Goal: Transaction & Acquisition: Purchase product/service

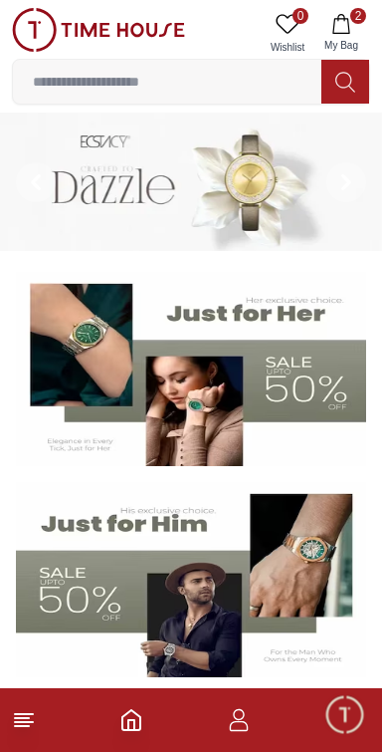
click at [355, 28] on button "2 My Bag" at bounding box center [342, 33] width 58 height 51
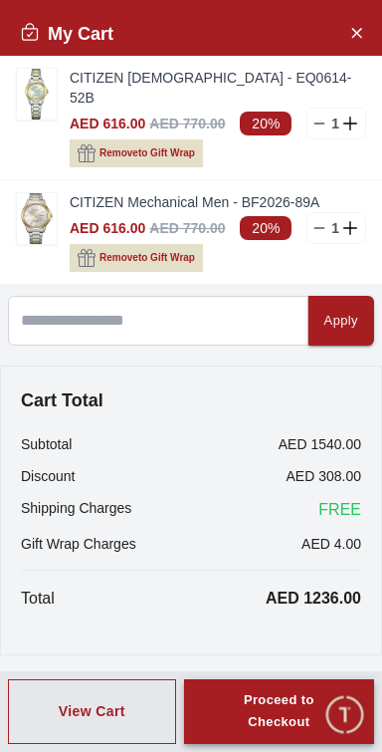
click at [299, 719] on div "Proceed to Checkout" at bounding box center [279, 712] width 118 height 46
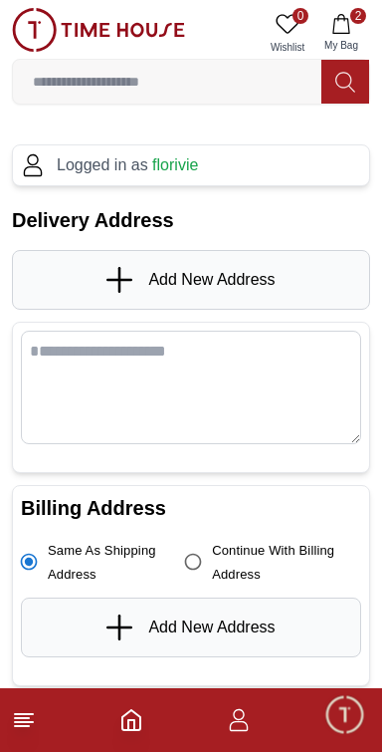
click at [294, 279] on div "Add New Address" at bounding box center [191, 280] width 358 height 60
click at [265, 268] on span "Add New Address" at bounding box center [211, 280] width 126 height 24
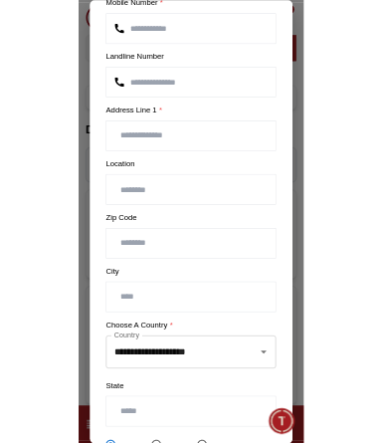
scroll to position [199, 0]
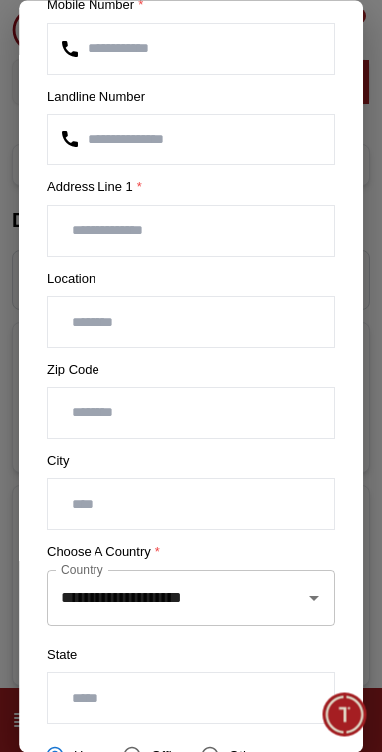
click at [322, 594] on icon "Open" at bounding box center [315, 597] width 24 height 24
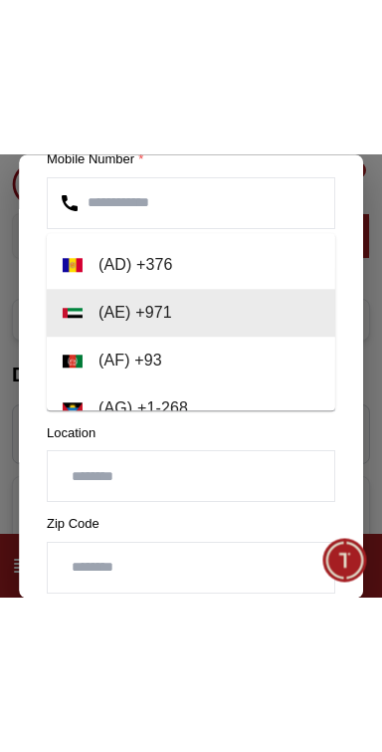
scroll to position [570, 0]
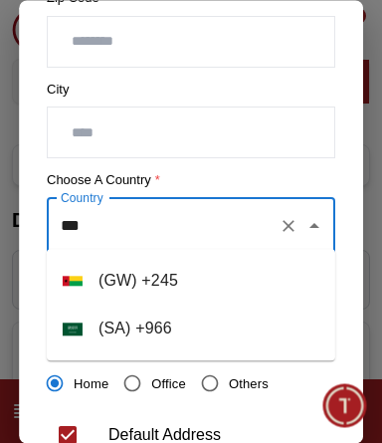
click at [249, 332] on li "( [GEOGRAPHIC_DATA] ) + 966" at bounding box center [191, 329] width 289 height 48
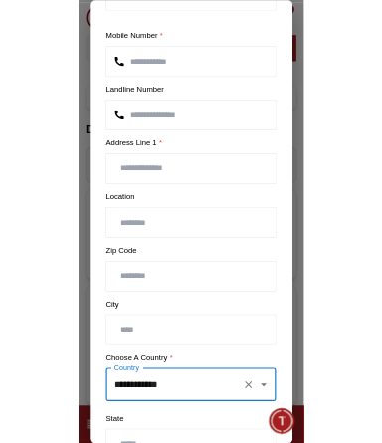
scroll to position [143, 0]
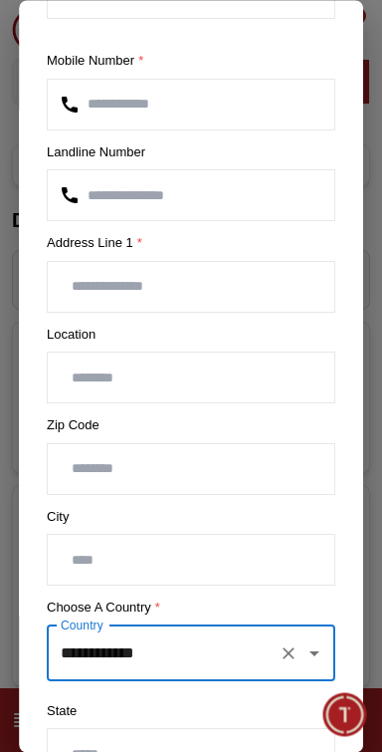
type input "**********"
click at [223, 373] on input "text" at bounding box center [191, 378] width 287 height 50
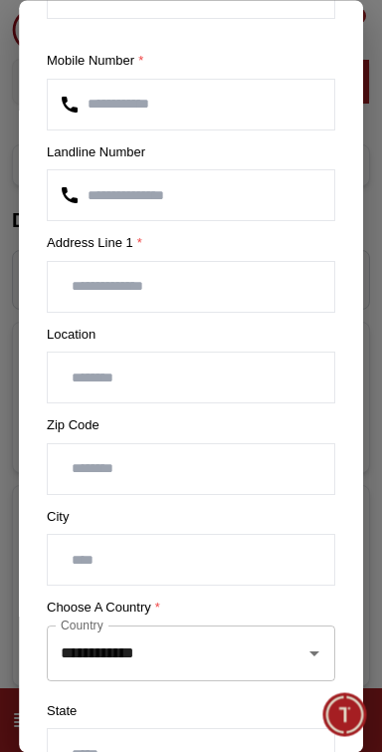
click at [231, 560] on input "text" at bounding box center [191, 561] width 287 height 50
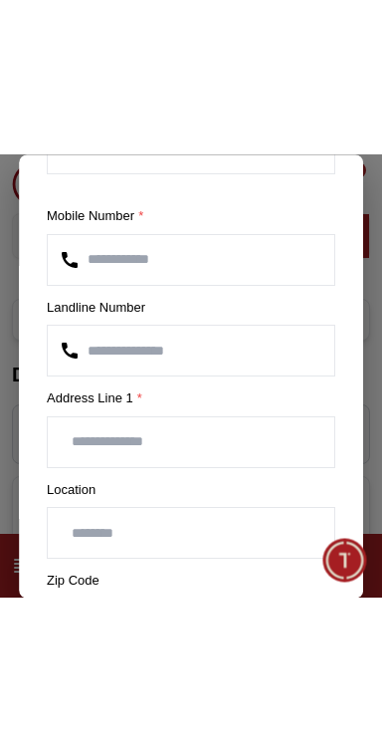
scroll to position [478, 0]
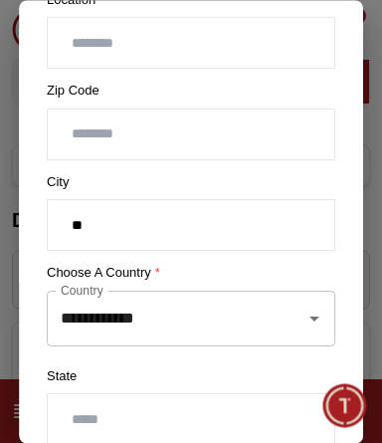
type input "*"
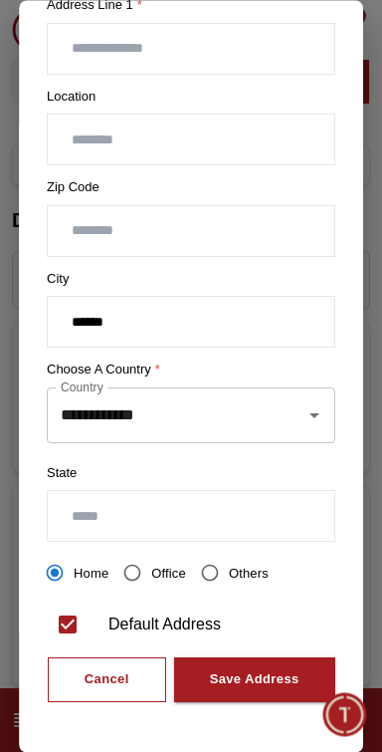
type input "******"
click at [292, 511] on input "text" at bounding box center [191, 517] width 287 height 50
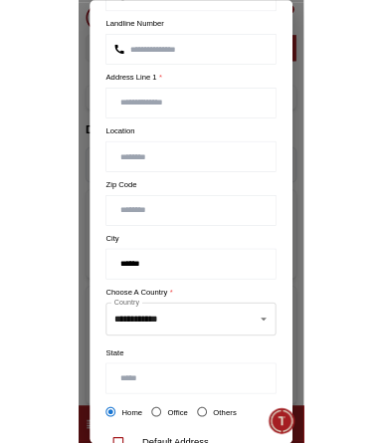
scroll to position [381, 0]
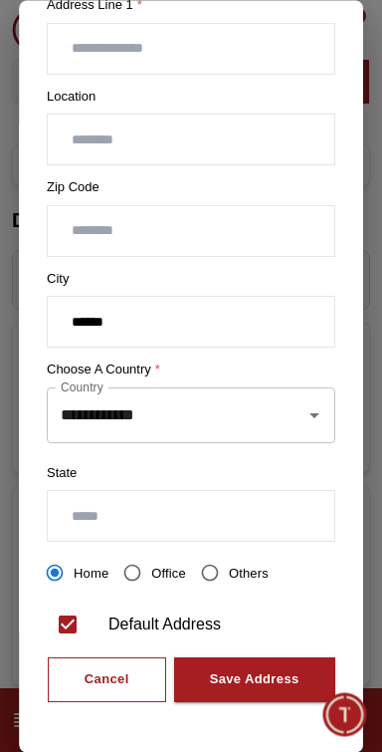
click at [263, 506] on input "text" at bounding box center [191, 517] width 287 height 50
click at [201, 509] on input "text" at bounding box center [191, 517] width 287 height 50
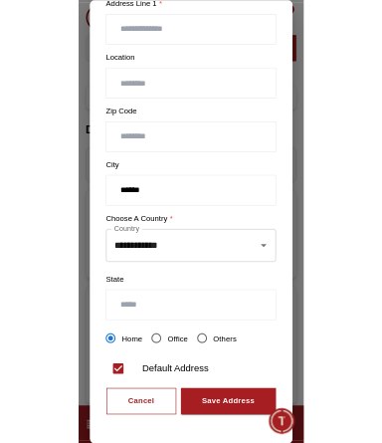
scroll to position [671, 0]
